Goal: Information Seeking & Learning: Learn about a topic

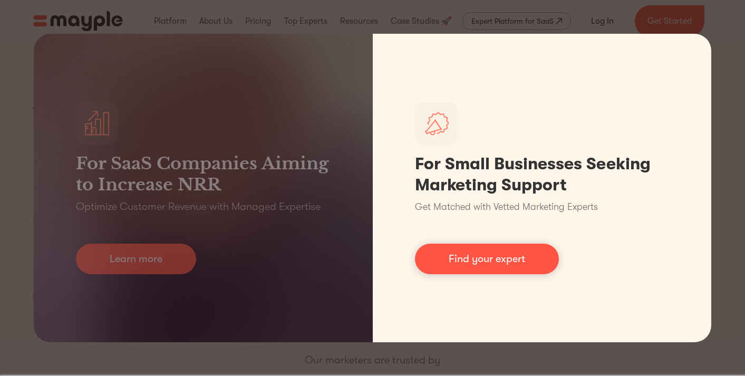
click at [719, 152] on div "For SaaS Companies Aiming to Increase NRR Optimize Customer Revenue with Manage…" at bounding box center [372, 188] width 745 height 376
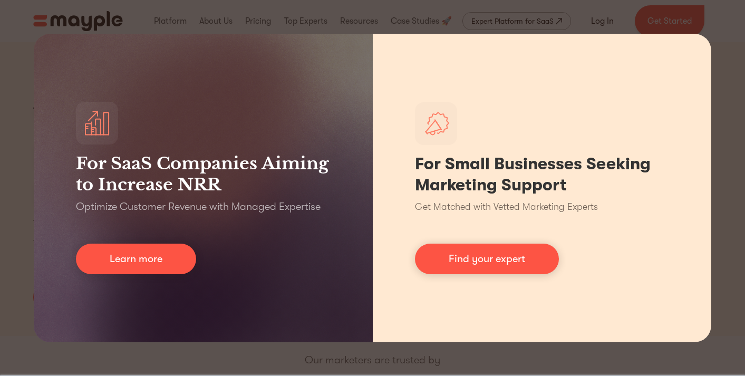
click at [708, 211] on div "For Small Businesses Seeking Marketing Support Get Matched with Vetted Marketin…" at bounding box center [542, 188] width 339 height 309
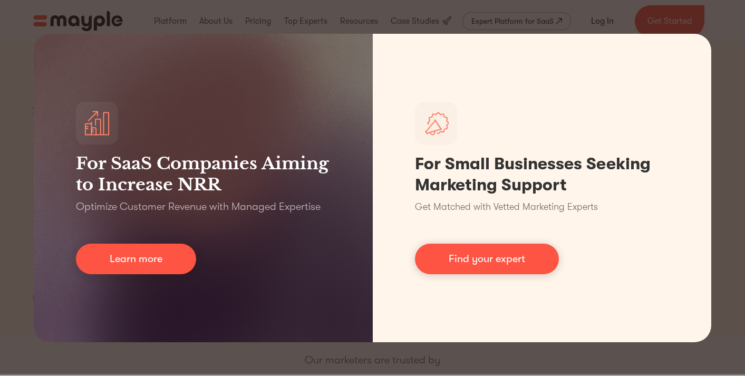
click at [28, 34] on div "For SaaS Companies Aiming to Increase NRR Optimize Customer Revenue with Manage…" at bounding box center [372, 188] width 745 height 376
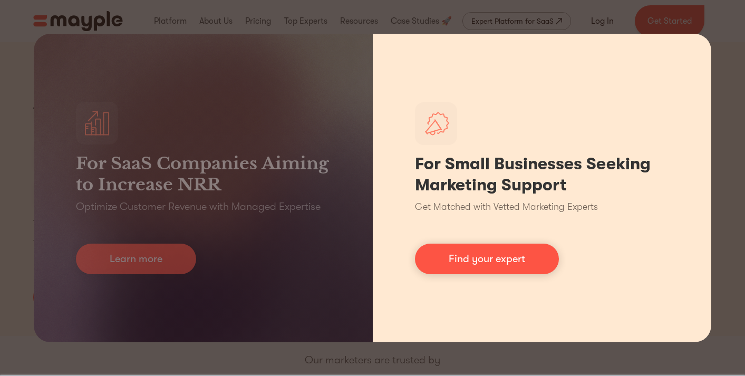
click at [453, 37] on div "For Small Businesses Seeking Marketing Support Get Matched with Vetted Marketin…" at bounding box center [542, 188] width 339 height 309
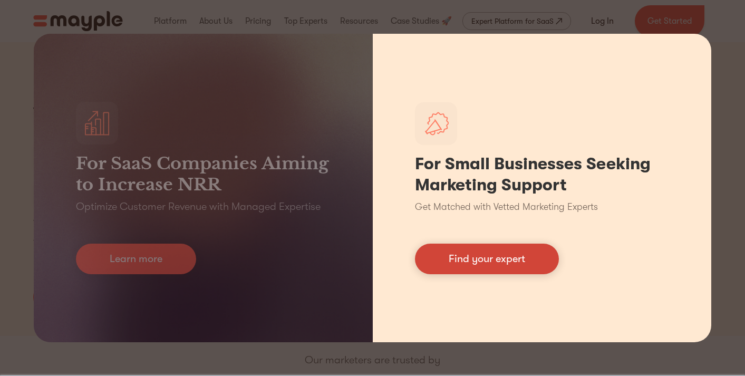
click at [533, 260] on link "Find your expert" at bounding box center [487, 259] width 144 height 31
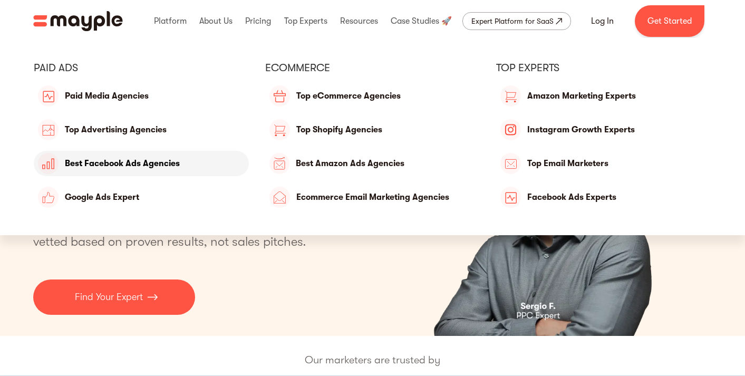
click at [139, 159] on link "Best Facebook Ads Agencies" at bounding box center [141, 163] width 215 height 25
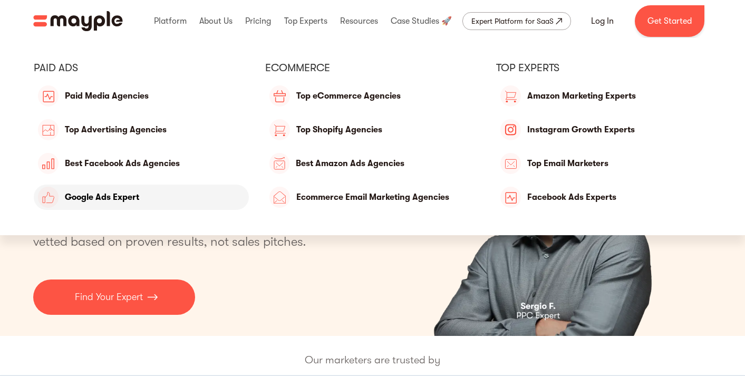
click at [131, 197] on link "Google Ads Expert" at bounding box center [141, 197] width 215 height 25
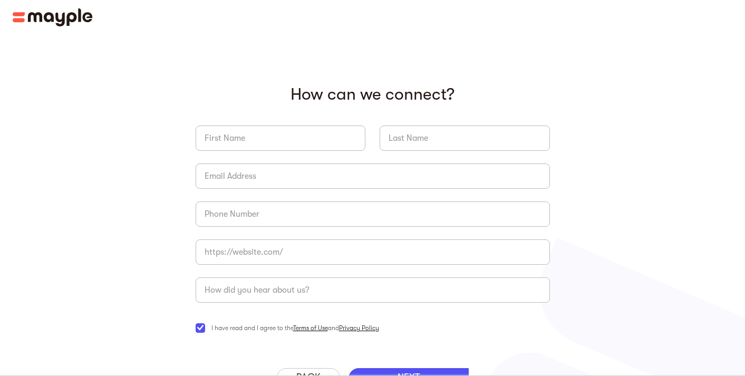
click at [383, 97] on p "‍ How can we connect?" at bounding box center [373, 94] width 354 height 20
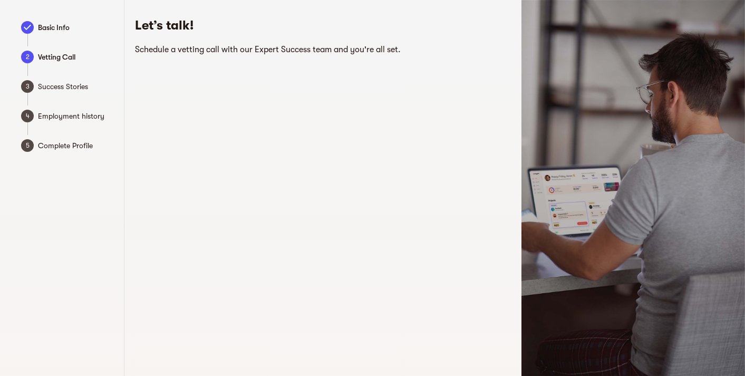
click at [69, 28] on span "Basic Info" at bounding box center [76, 27] width 76 height 13
click at [210, 47] on h6 "Schedule a vetting call with our Expert Success team and you're all set." at bounding box center [311, 49] width 352 height 15
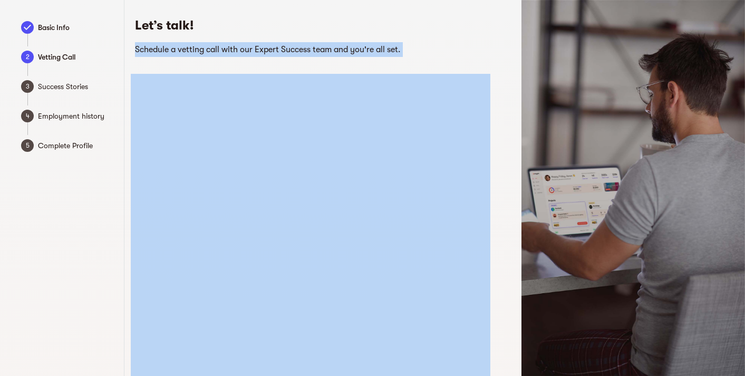
click at [210, 47] on h6 "Schedule a vetting call with our Expert Success team and you're all set." at bounding box center [311, 49] width 352 height 15
click at [223, 47] on h6 "Schedule a vetting call with our Expert Success team and you're all set." at bounding box center [311, 49] width 352 height 15
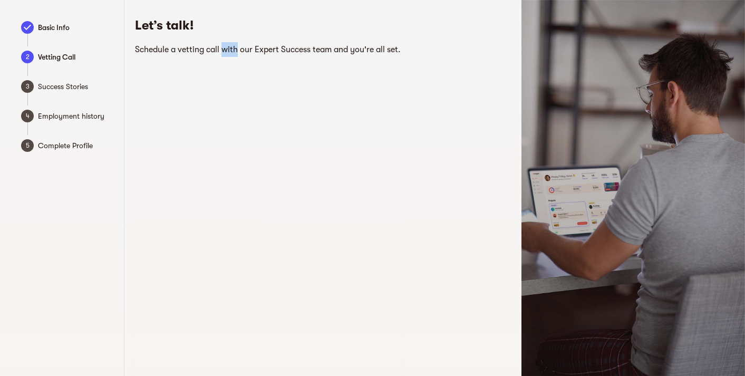
click at [223, 47] on h6 "Schedule a vetting call with our Expert Success team and you're all set." at bounding box center [311, 49] width 352 height 15
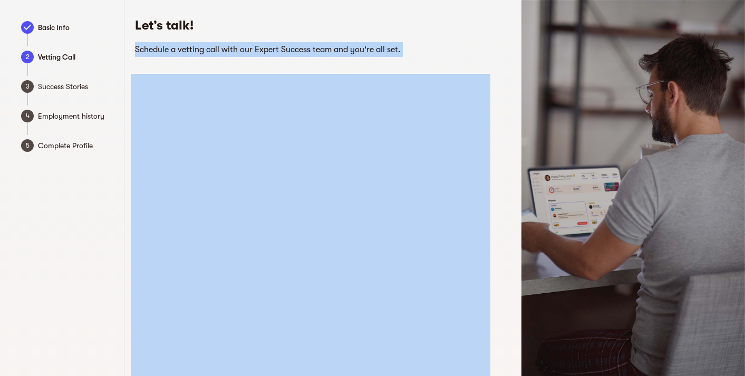
click at [223, 47] on h6 "Schedule a vetting call with our Expert Success team and you're all set." at bounding box center [311, 49] width 352 height 15
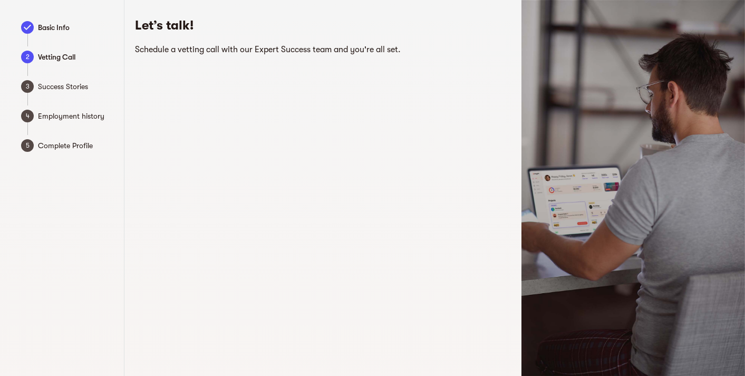
click at [168, 26] on h5 "Let’s talk!" at bounding box center [311, 25] width 352 height 17
click at [182, 51] on h6 "Schedule a vetting call with our Expert Success team and you're all set." at bounding box center [311, 49] width 352 height 15
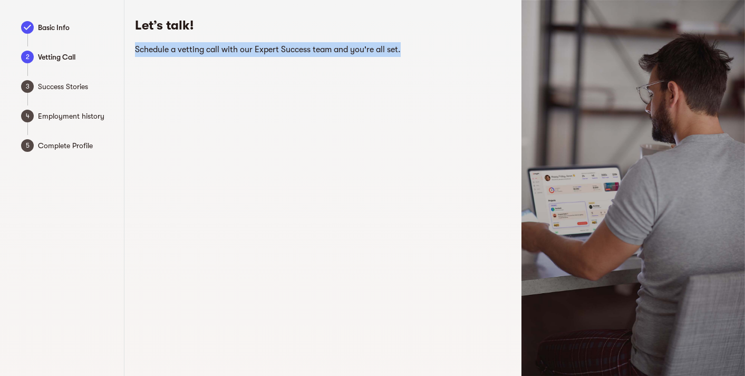
drag, startPoint x: 137, startPoint y: 50, endPoint x: 442, endPoint y: 53, distance: 305.4
click at [442, 53] on h6 "Schedule a vetting call with our Expert Success team and you're all set." at bounding box center [311, 49] width 352 height 15
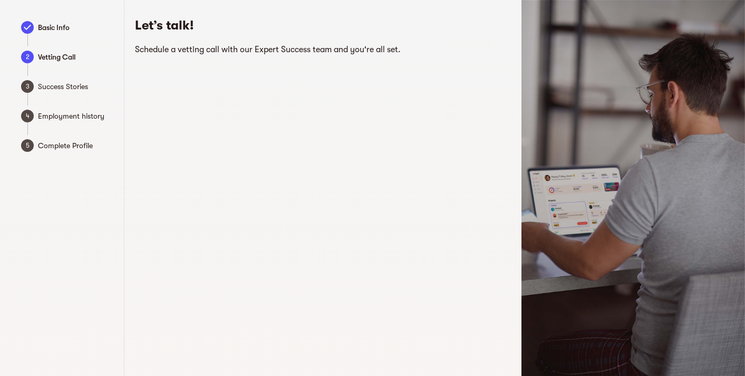
click at [73, 145] on span "Complete Profile" at bounding box center [76, 145] width 76 height 13
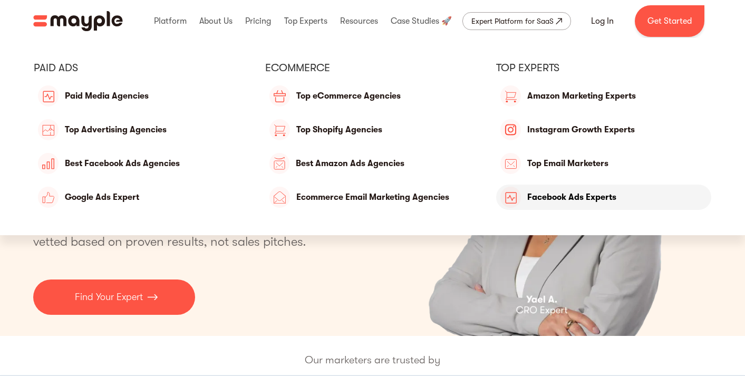
click at [556, 198] on link "Facebook Ads Experts" at bounding box center [603, 197] width 215 height 25
